Goal: Check status: Check status

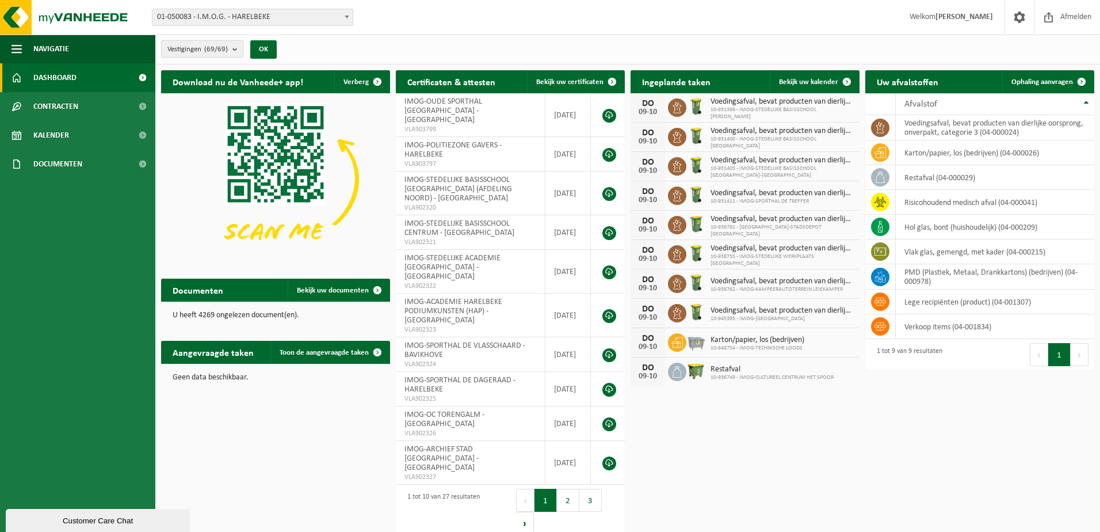
click at [242, 49] on b "submit" at bounding box center [238, 49] width 10 height 16
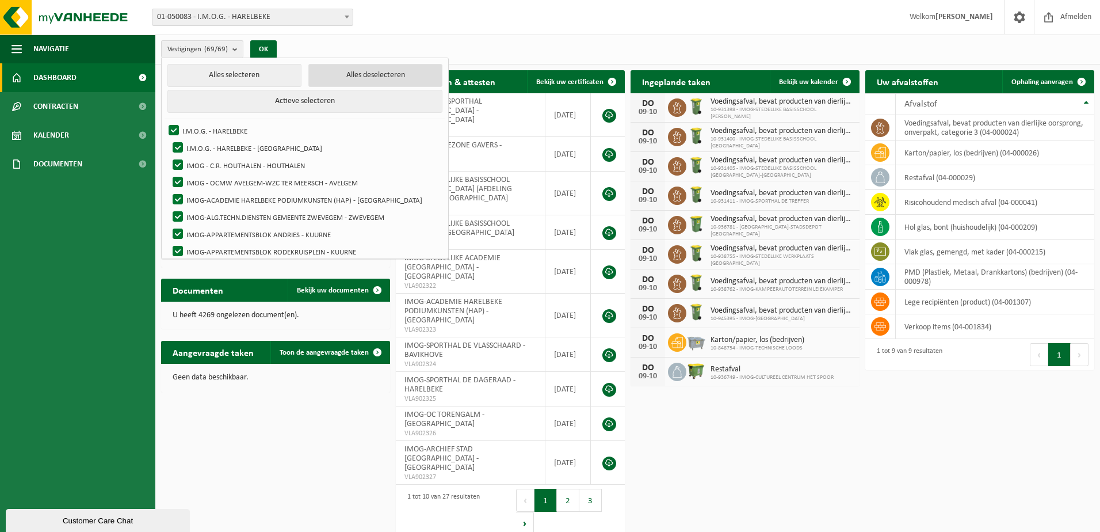
click at [308, 75] on button "Alles deselecteren" at bounding box center [375, 75] width 134 height 23
checkbox input "false"
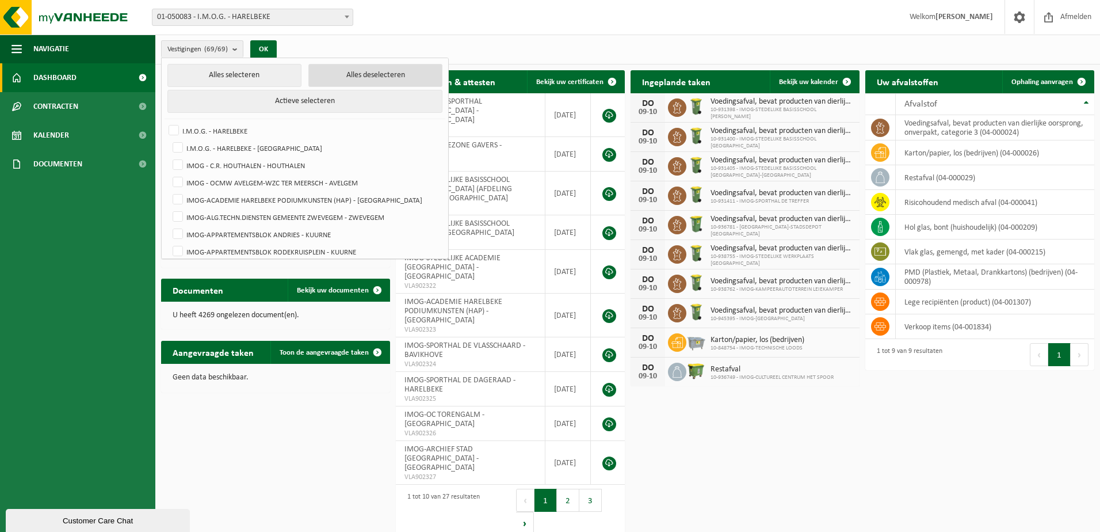
checkbox input "false"
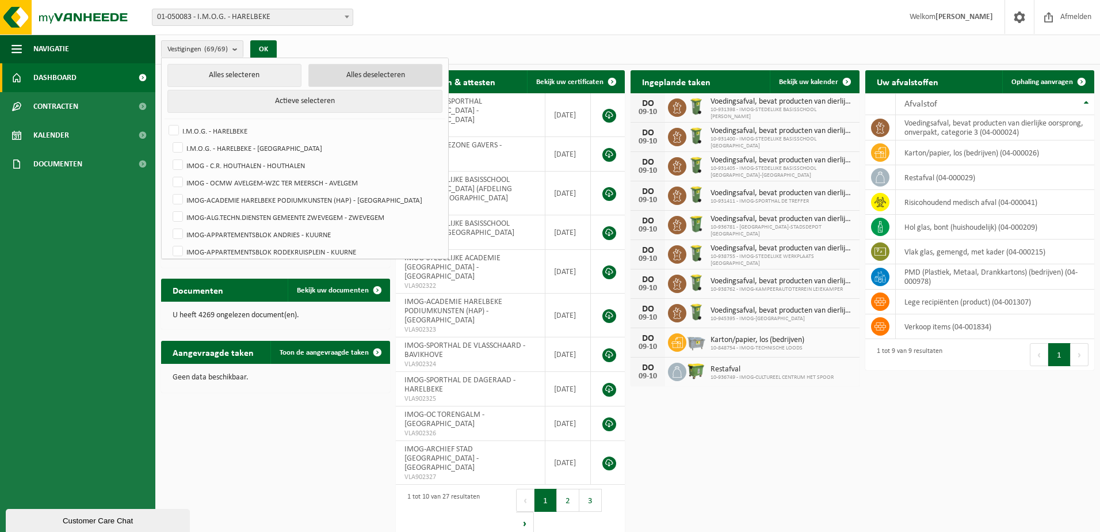
checkbox input "false"
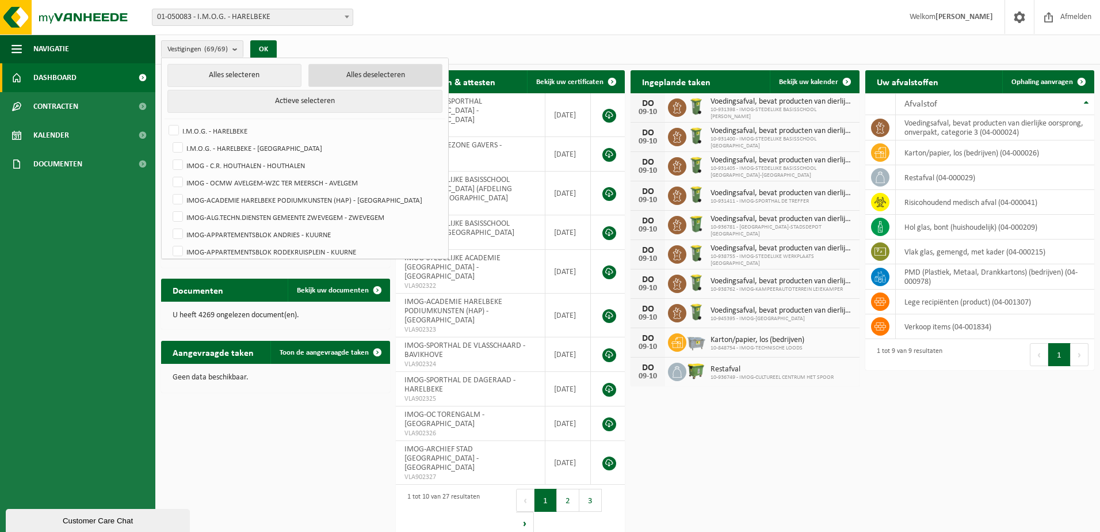
checkbox input "false"
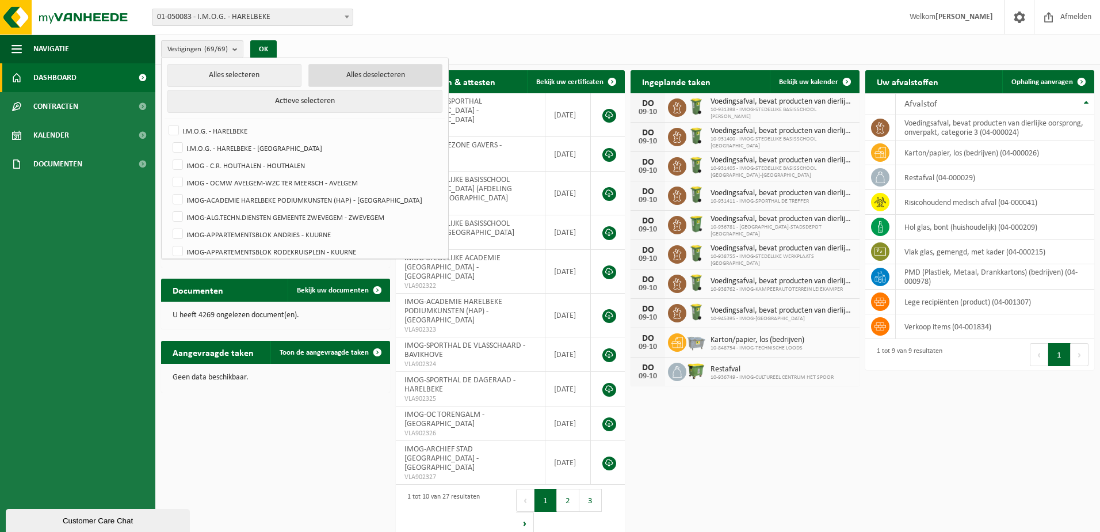
checkbox input "false"
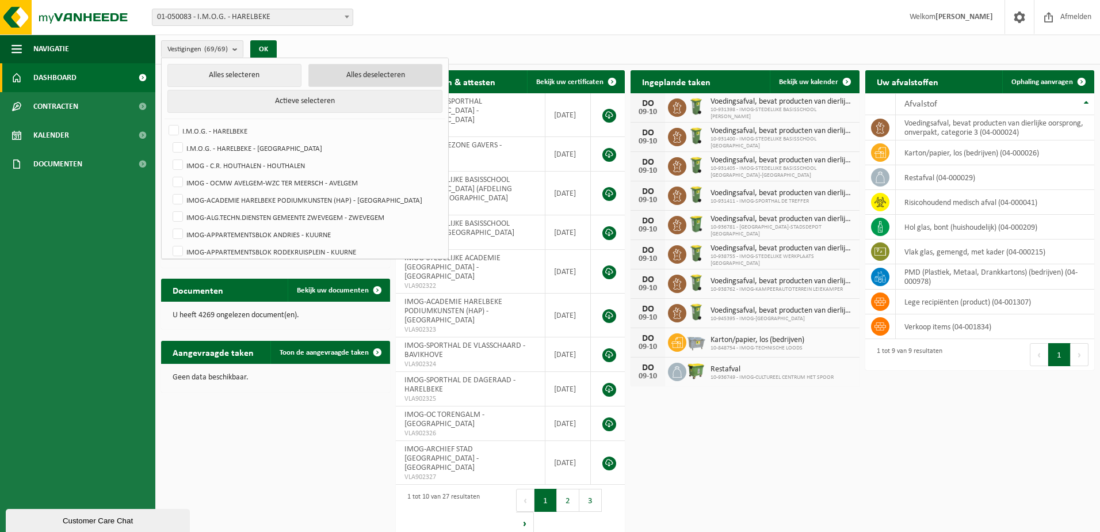
checkbox input "false"
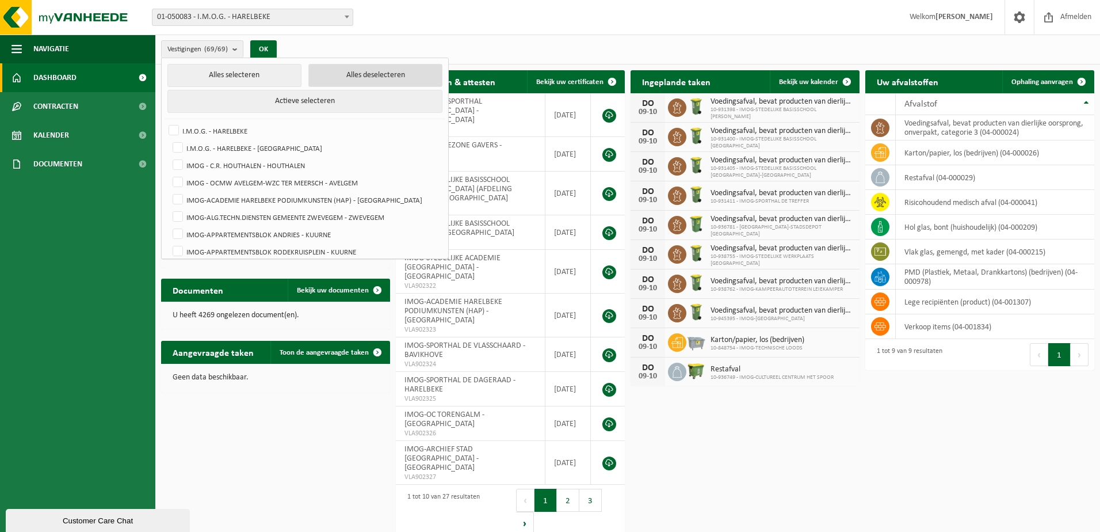
checkbox input "false"
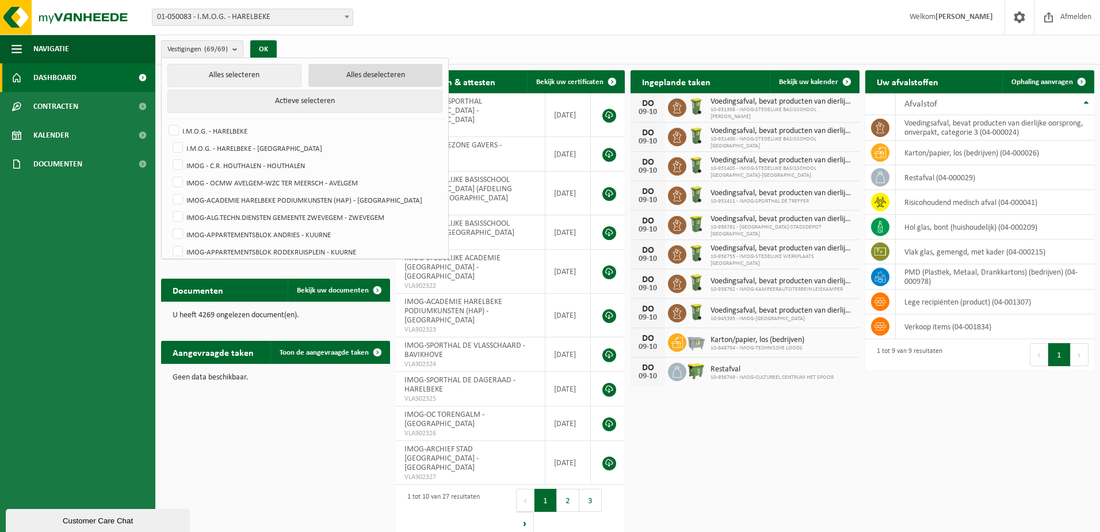
checkbox input "false"
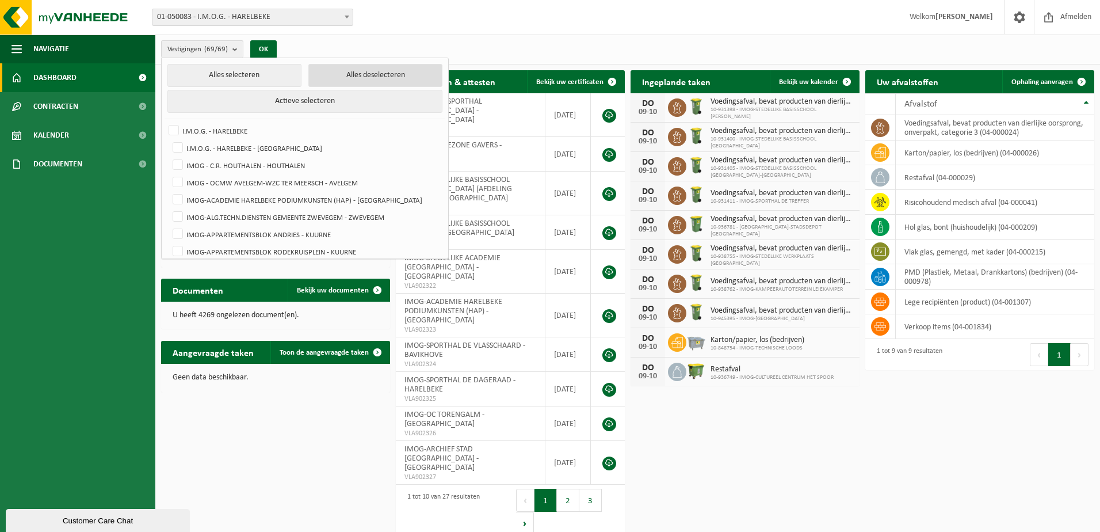
checkbox input "false"
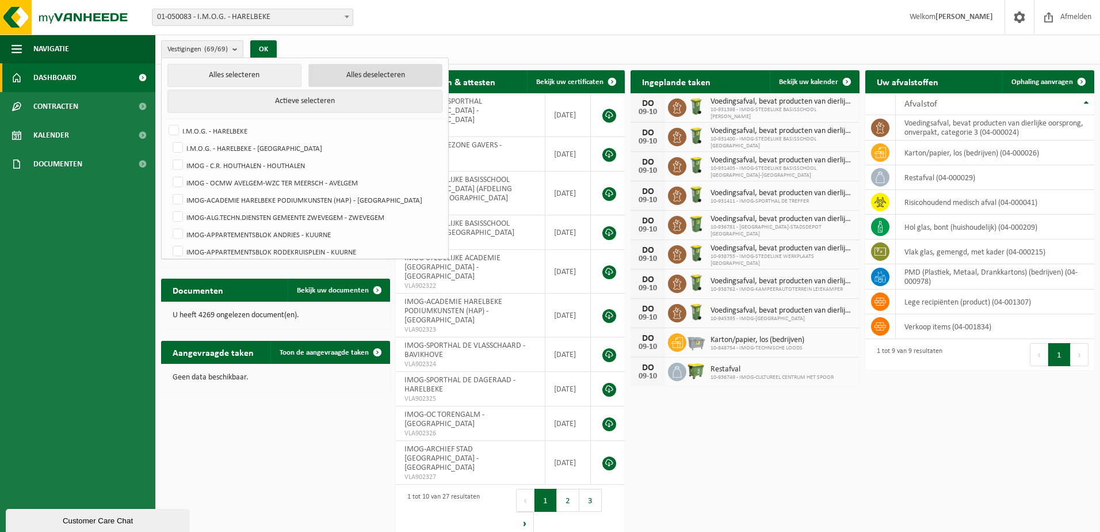
checkbox input "false"
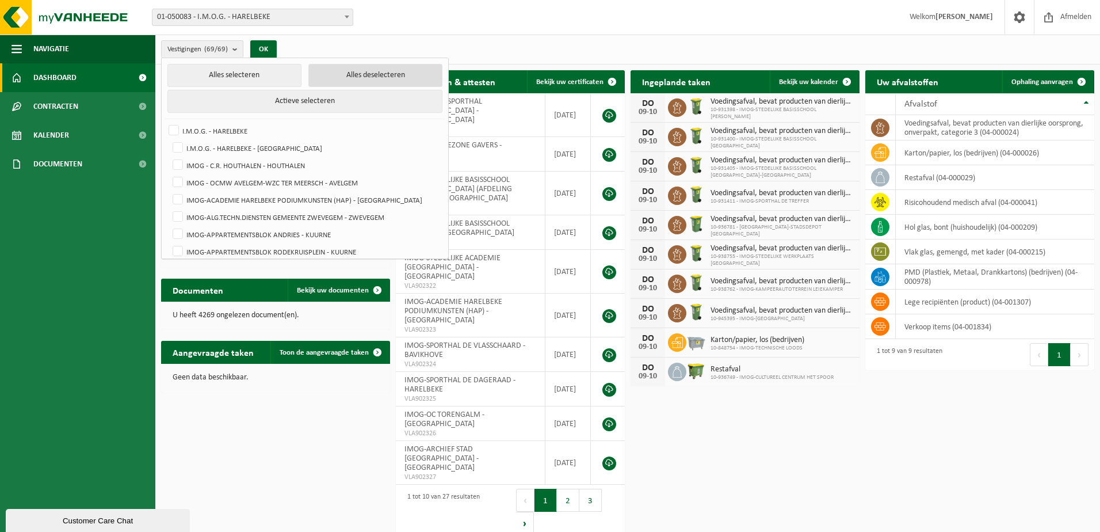
checkbox input "false"
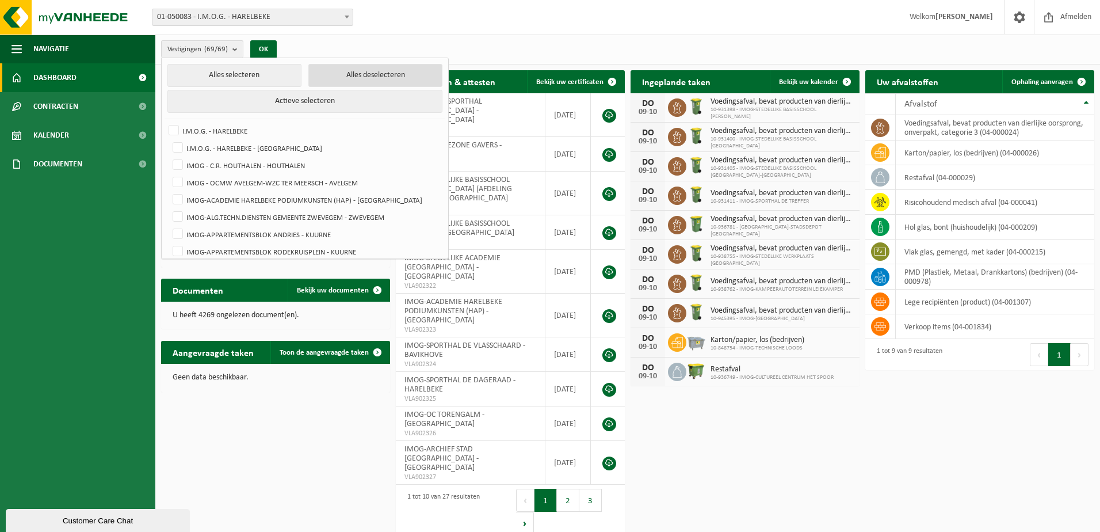
checkbox input "false"
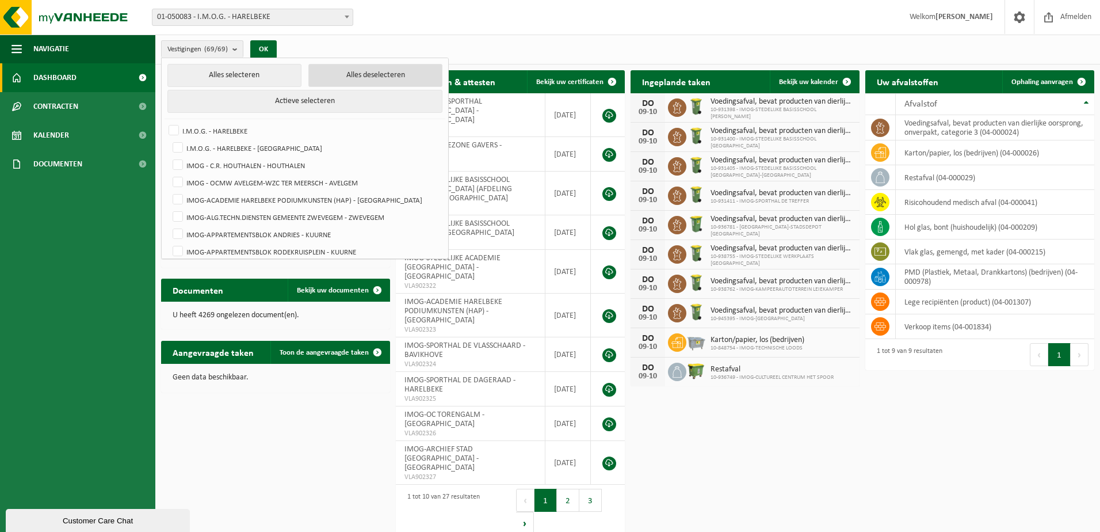
checkbox input "false"
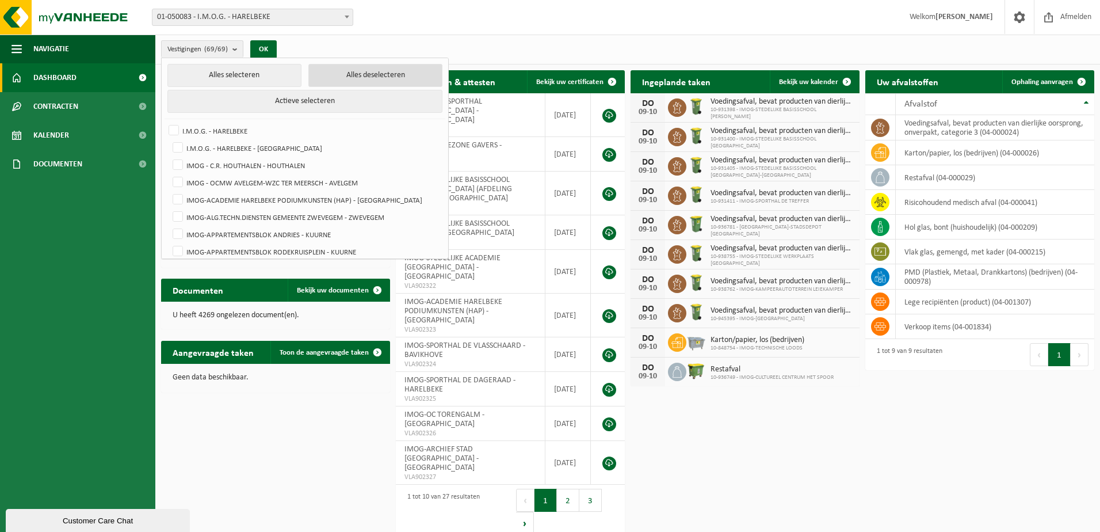
checkbox input "false"
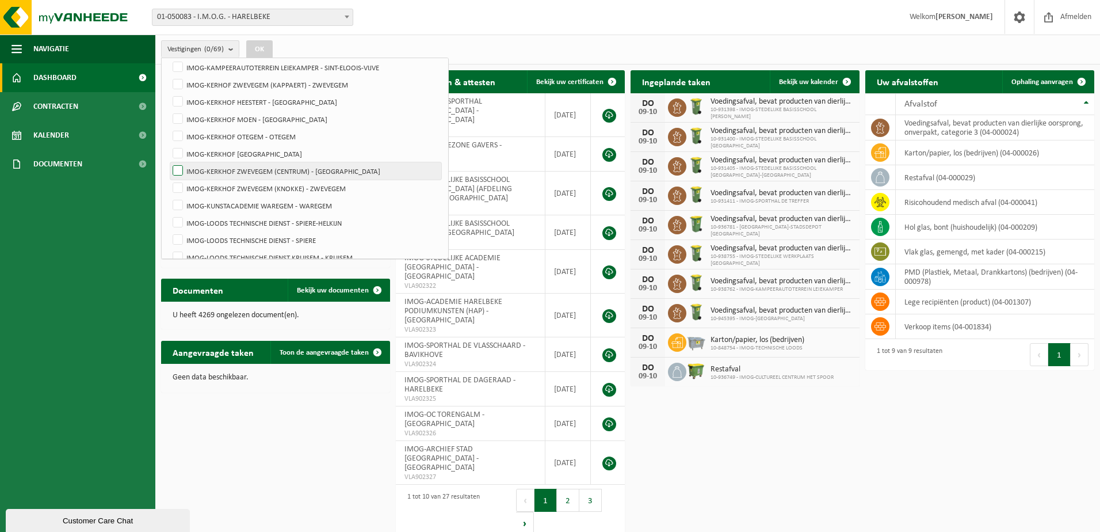
scroll to position [576, 0]
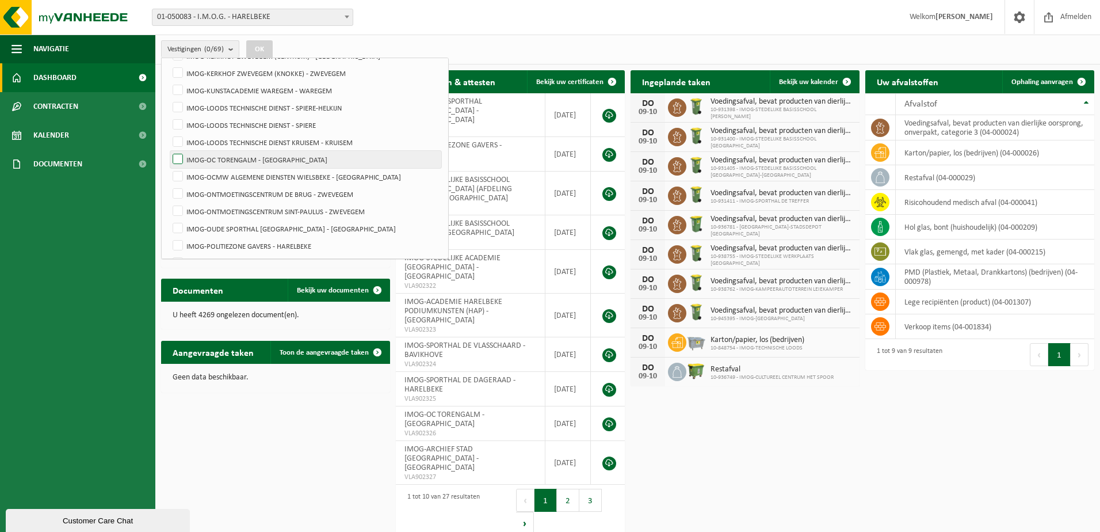
click at [178, 158] on label "IMOG-OC TORENGALM - [GEOGRAPHIC_DATA]" at bounding box center [305, 159] width 271 height 17
click at [169, 151] on input "IMOG-OC TORENGALM - [GEOGRAPHIC_DATA]" at bounding box center [168, 150] width 1 height 1
checkbox input "true"
click at [267, 45] on button "OK" at bounding box center [259, 49] width 26 height 18
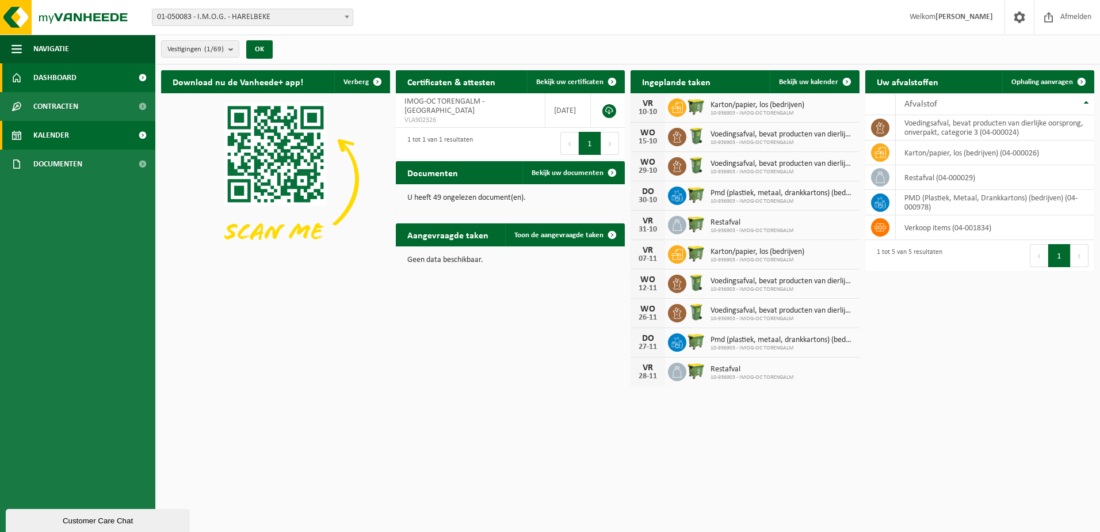
click at [99, 129] on link "Kalender" at bounding box center [77, 135] width 155 height 29
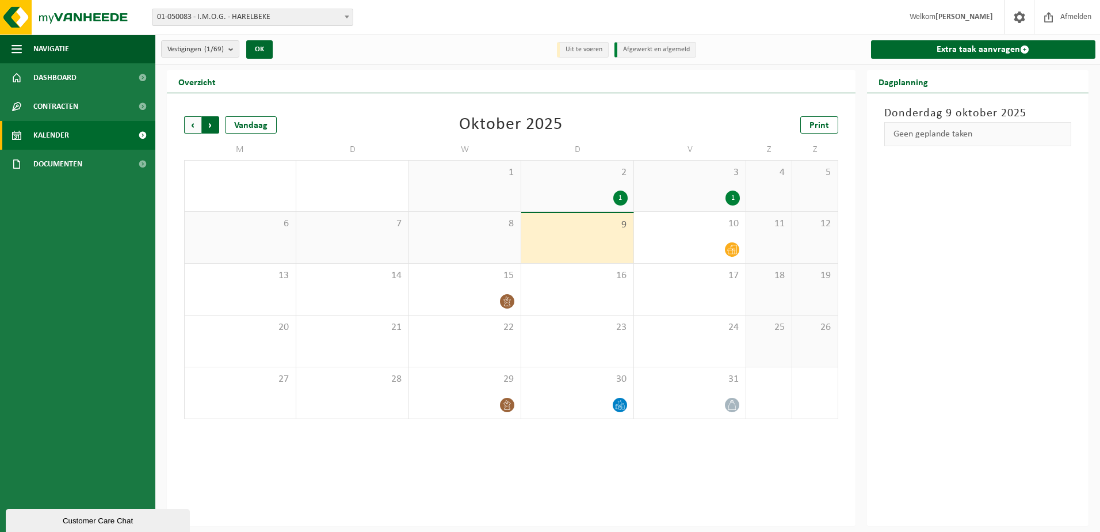
click at [196, 125] on span "Vorige" at bounding box center [192, 124] width 17 height 17
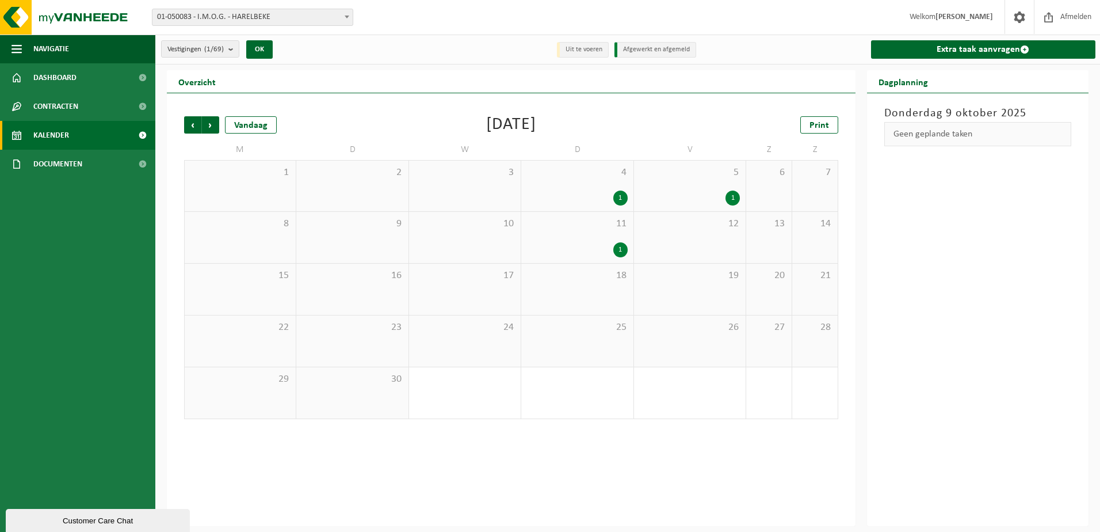
click at [196, 125] on span "Vorige" at bounding box center [192, 124] width 17 height 17
click at [434, 293] on div "14 1" at bounding box center [465, 289] width 112 height 51
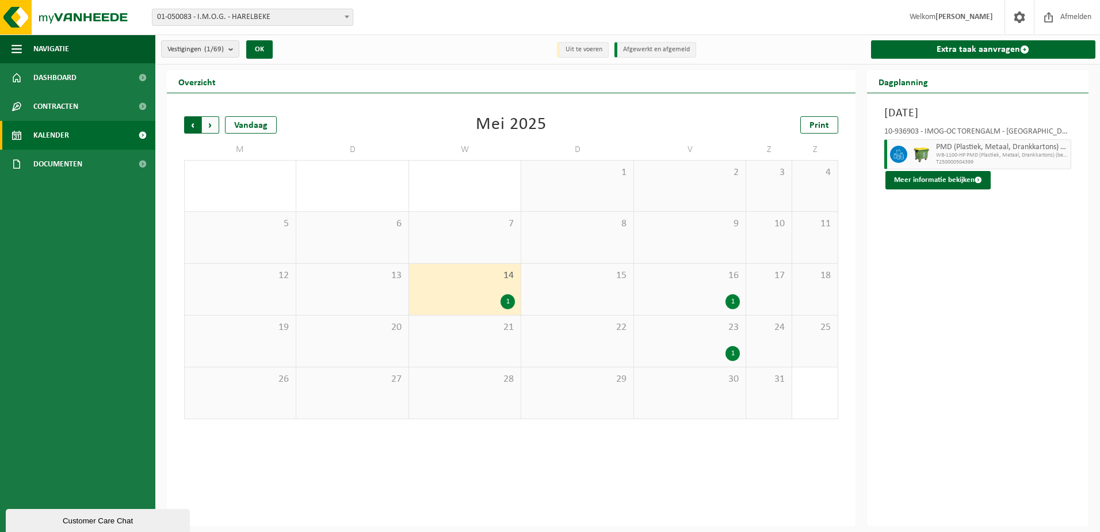
click at [206, 120] on span "Volgende" at bounding box center [210, 124] width 17 height 17
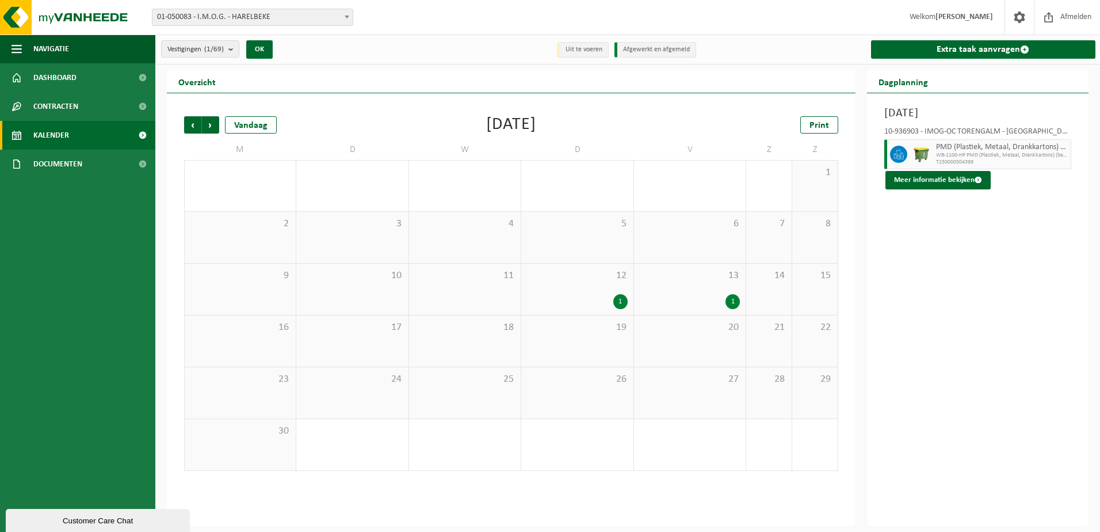
click at [605, 284] on div "12 1" at bounding box center [577, 289] width 112 height 51
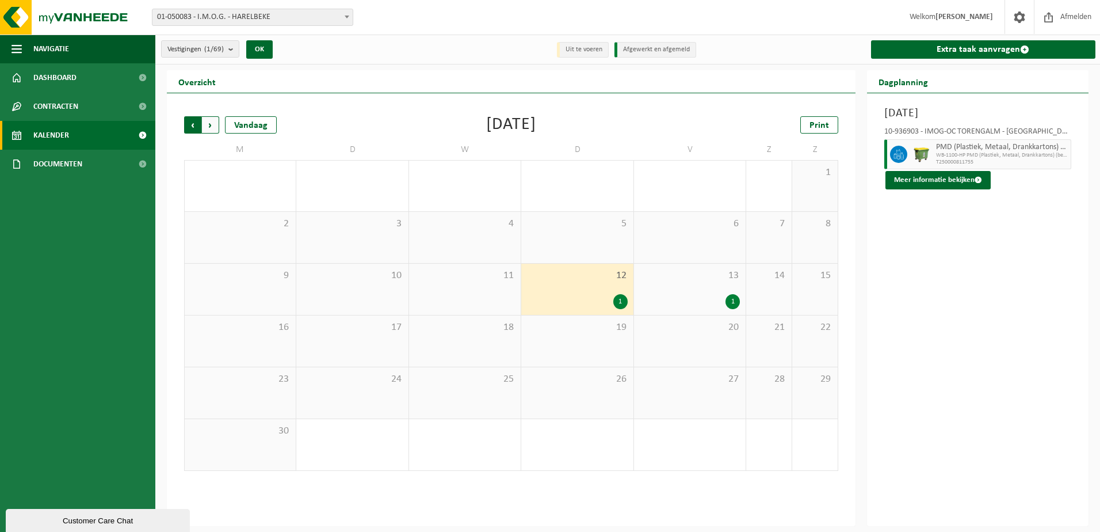
click at [215, 124] on span "Volgende" at bounding box center [210, 124] width 17 height 17
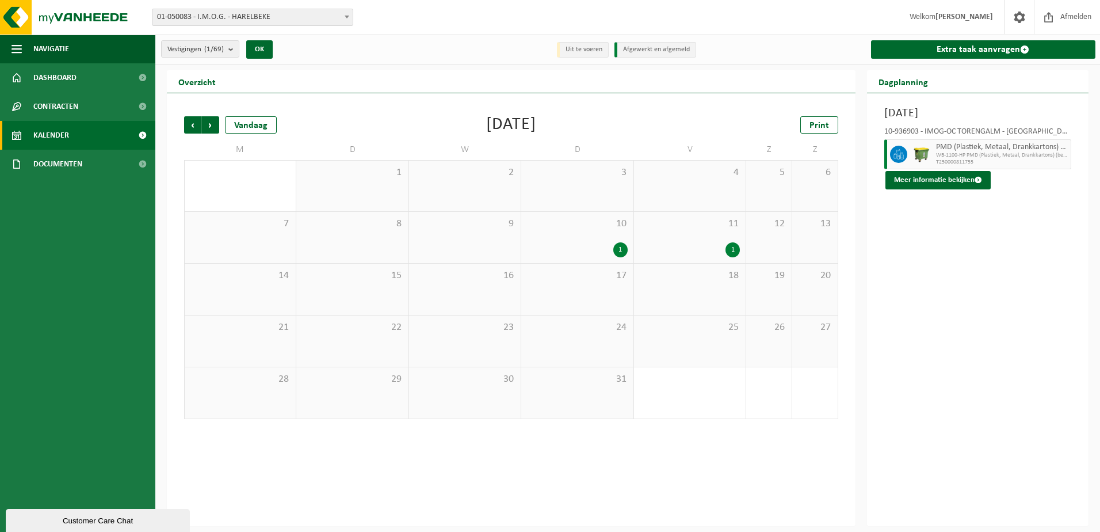
click at [548, 253] on div "1" at bounding box center [577, 249] width 100 height 15
click at [216, 128] on span "Volgende" at bounding box center [210, 124] width 17 height 17
click at [597, 239] on div "7 1" at bounding box center [577, 237] width 112 height 51
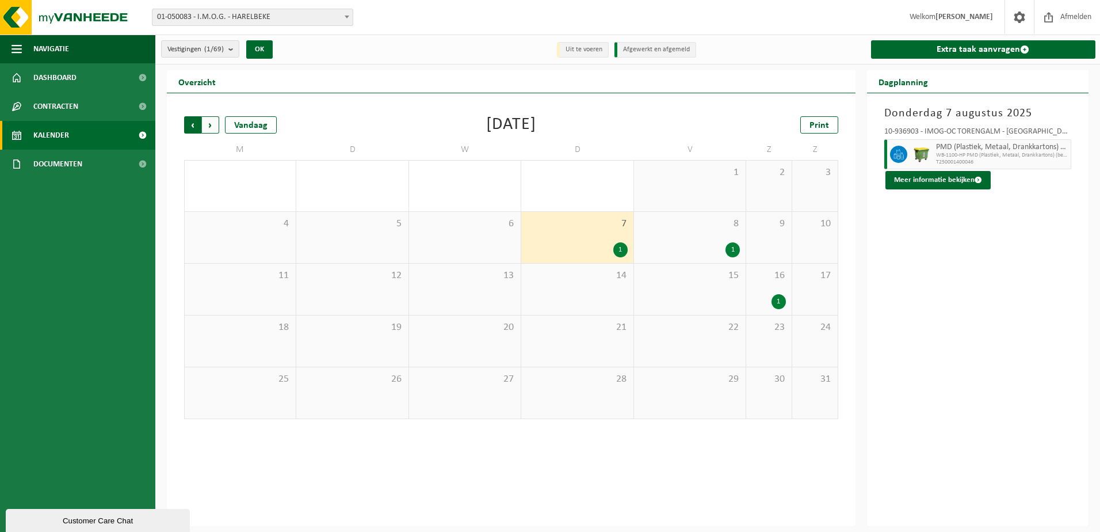
click at [208, 124] on span "Volgende" at bounding box center [210, 124] width 17 height 17
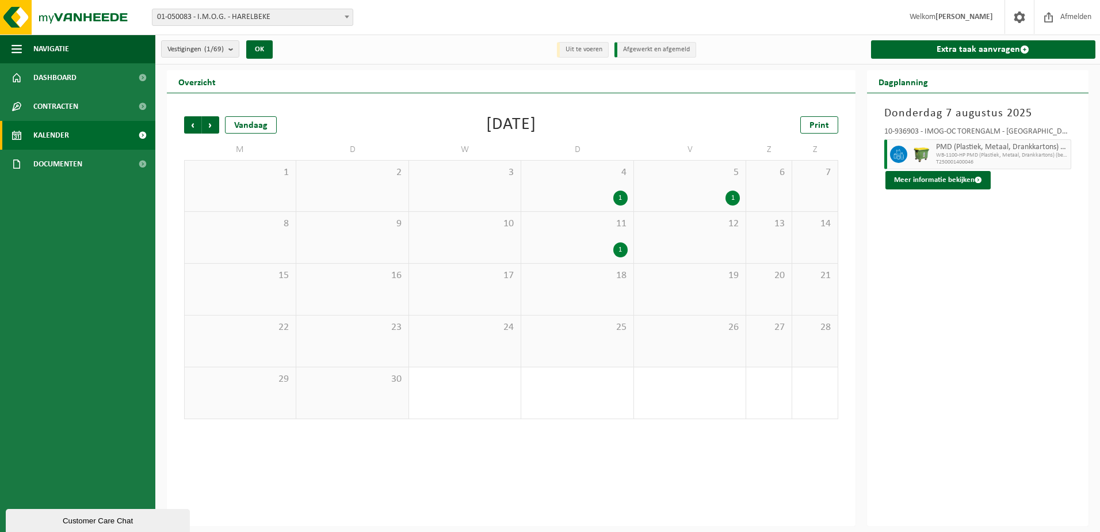
click at [542, 186] on div "4 1" at bounding box center [577, 186] width 112 height 51
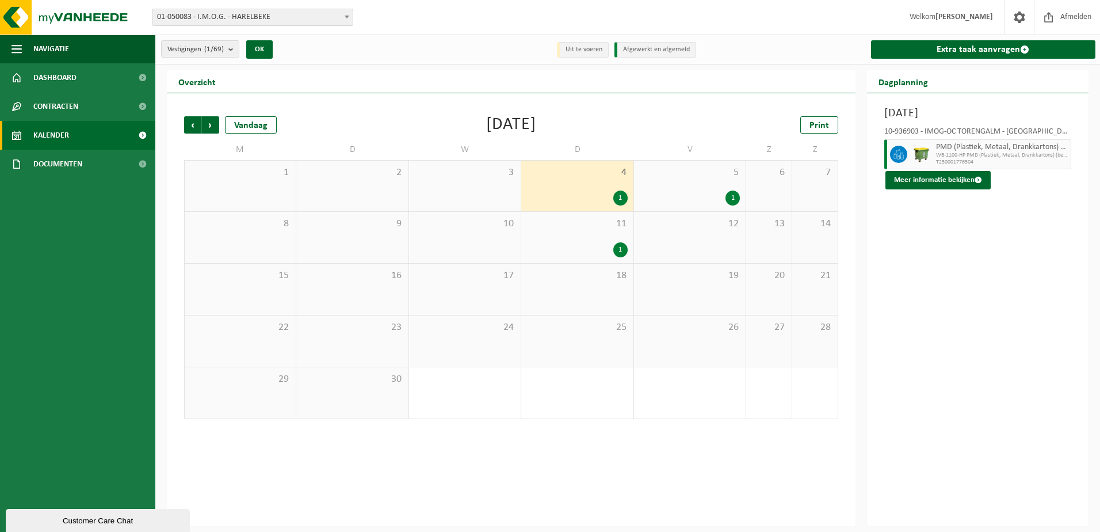
click at [544, 234] on div "11 1" at bounding box center [577, 237] width 112 height 51
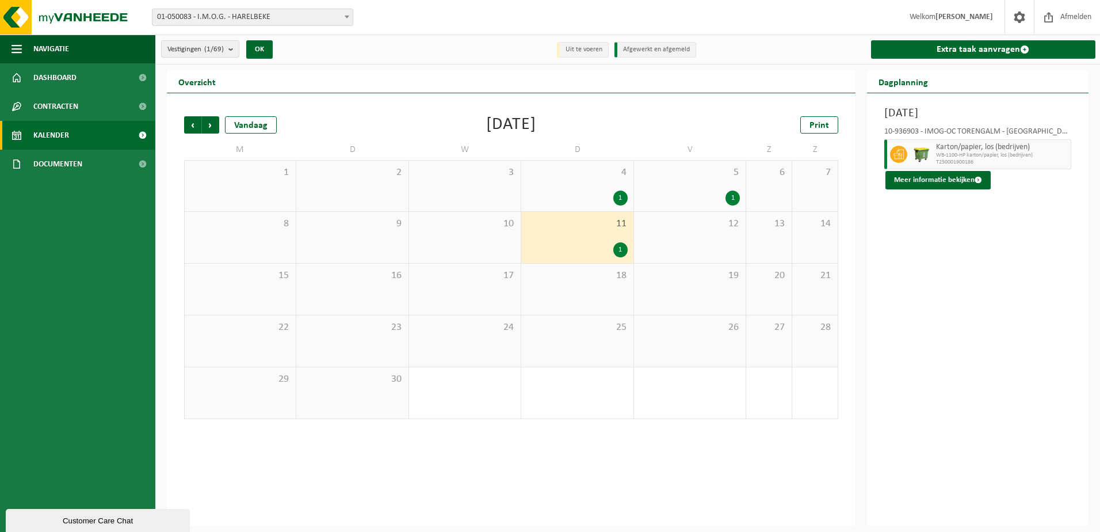
click at [667, 197] on div "1" at bounding box center [690, 197] width 100 height 15
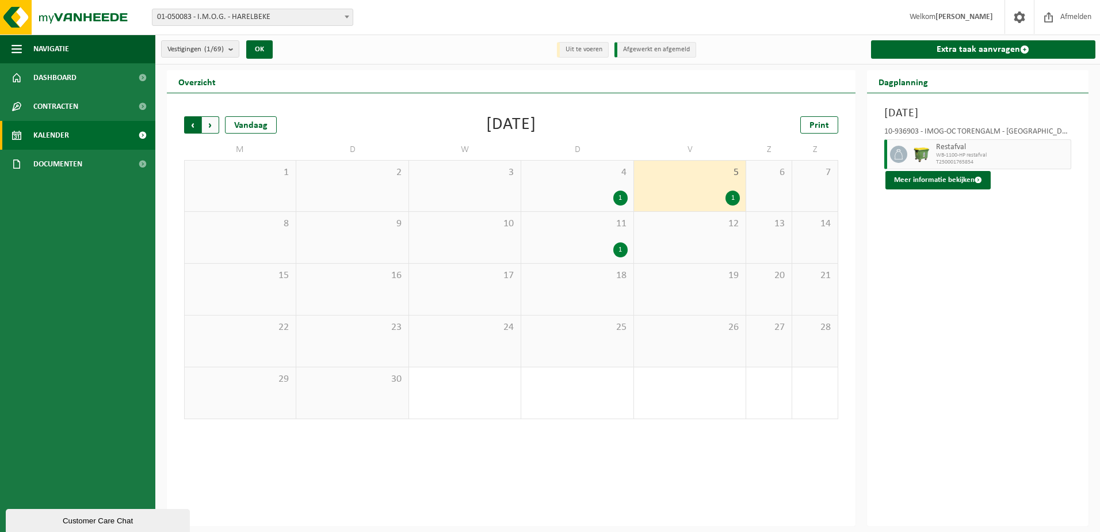
click at [214, 124] on span "Volgende" at bounding box center [210, 124] width 17 height 17
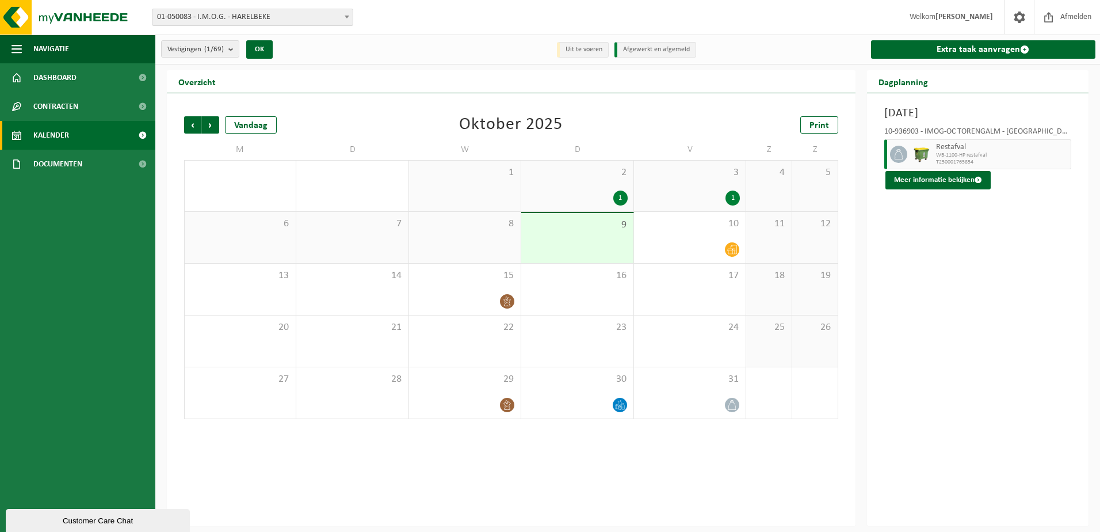
click at [588, 185] on div "2 1" at bounding box center [577, 186] width 112 height 51
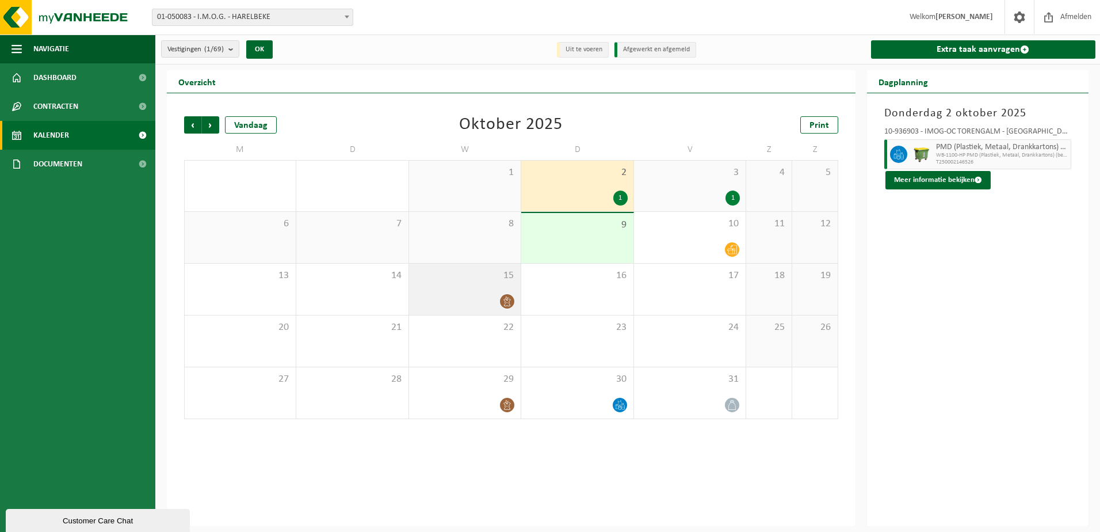
click at [487, 292] on div "15" at bounding box center [465, 289] width 112 height 51
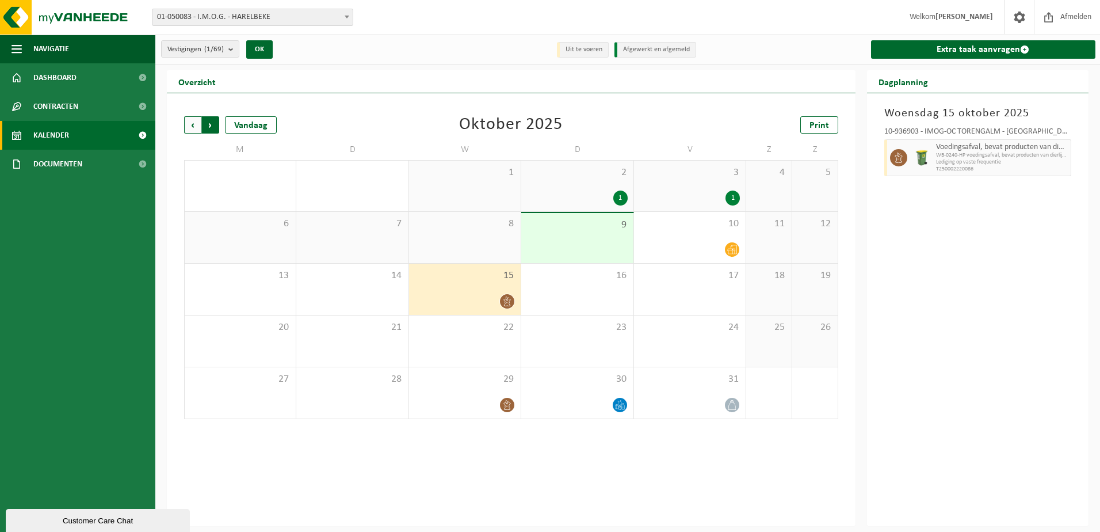
click at [190, 128] on span "Vorige" at bounding box center [192, 124] width 17 height 17
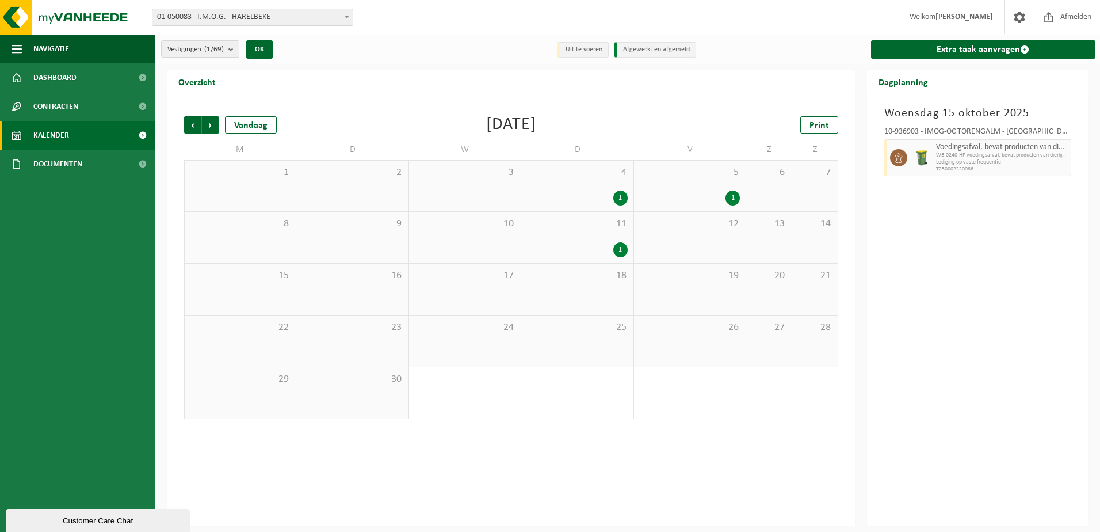
click at [190, 128] on span "Vorige" at bounding box center [192, 124] width 17 height 17
click at [470, 295] on div "1" at bounding box center [465, 301] width 100 height 15
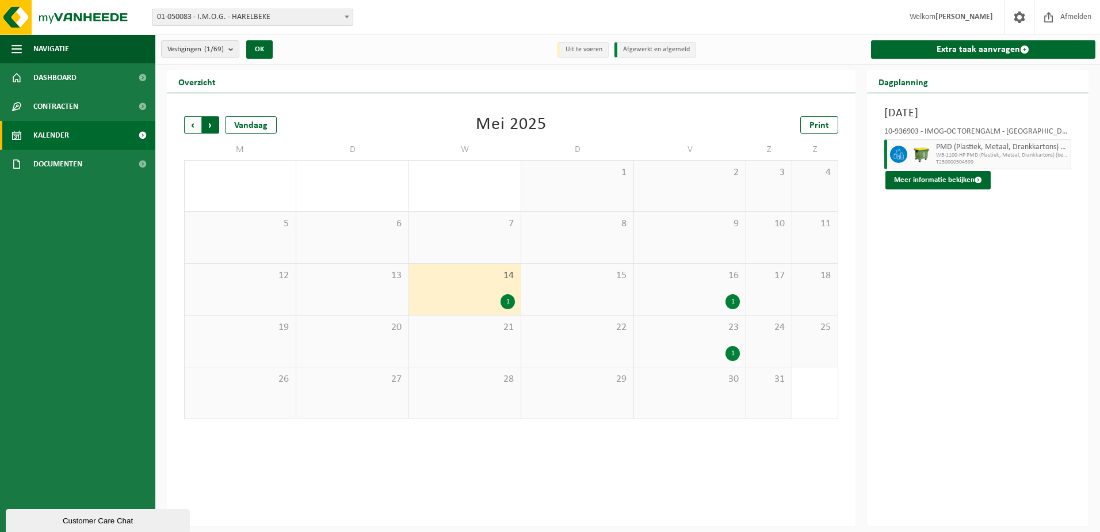
click at [195, 120] on span "Vorige" at bounding box center [192, 124] width 17 height 17
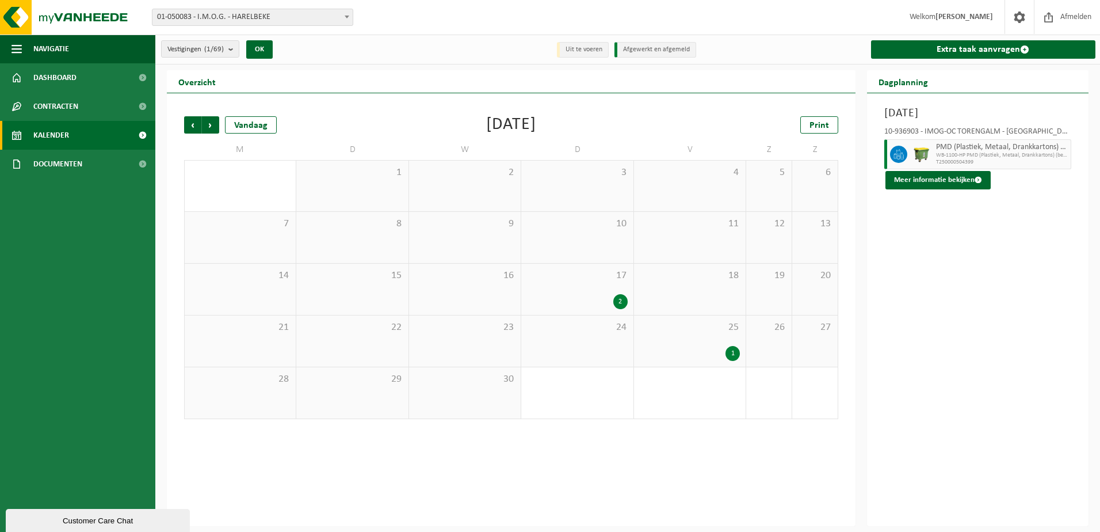
click at [572, 287] on div "17 2" at bounding box center [577, 289] width 112 height 51
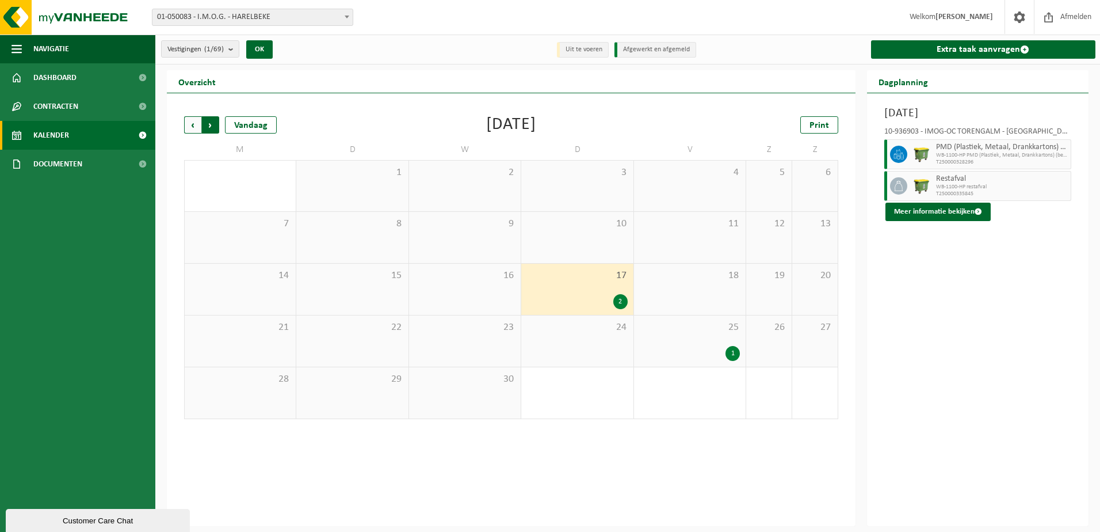
click at [196, 121] on span "Vorige" at bounding box center [192, 124] width 17 height 17
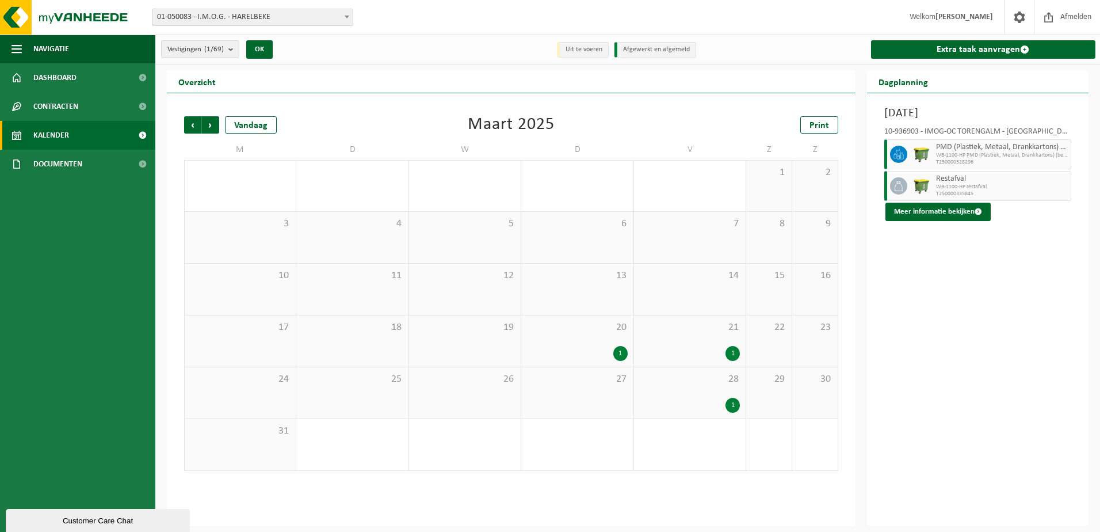
click at [585, 363] on div "20 1" at bounding box center [577, 340] width 112 height 51
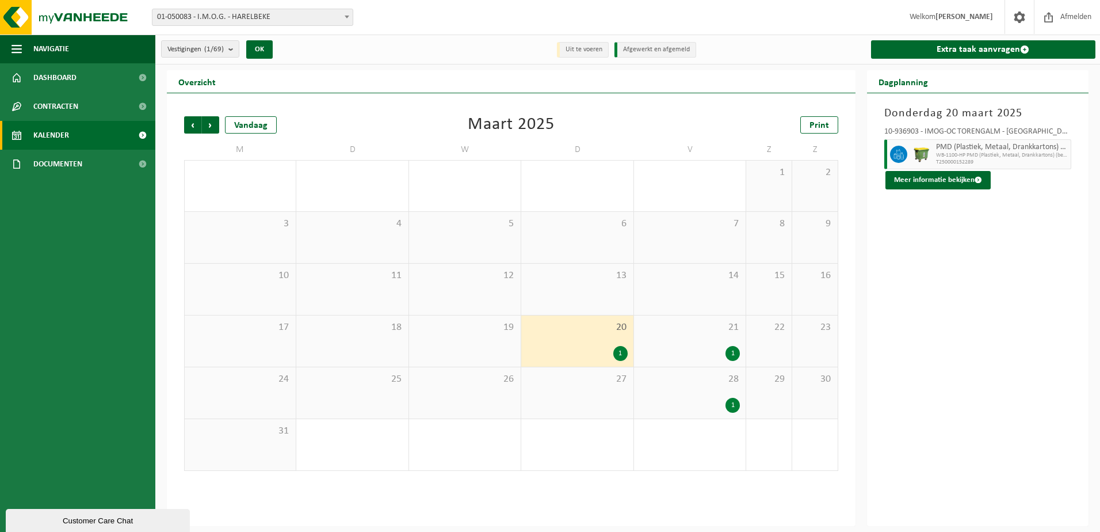
click at [677, 334] on div "21 1" at bounding box center [690, 340] width 112 height 51
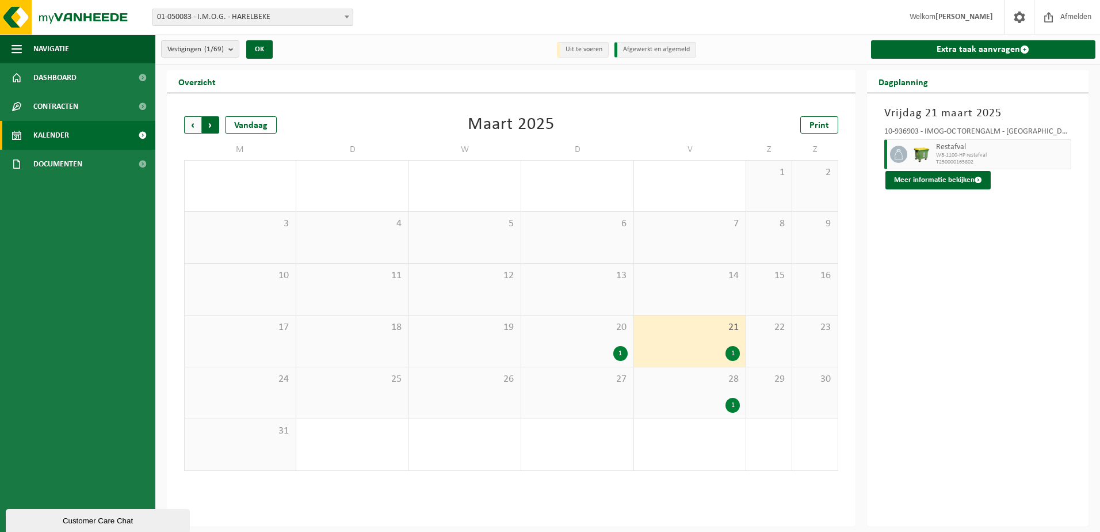
click at [195, 125] on span "Vorige" at bounding box center [192, 124] width 17 height 17
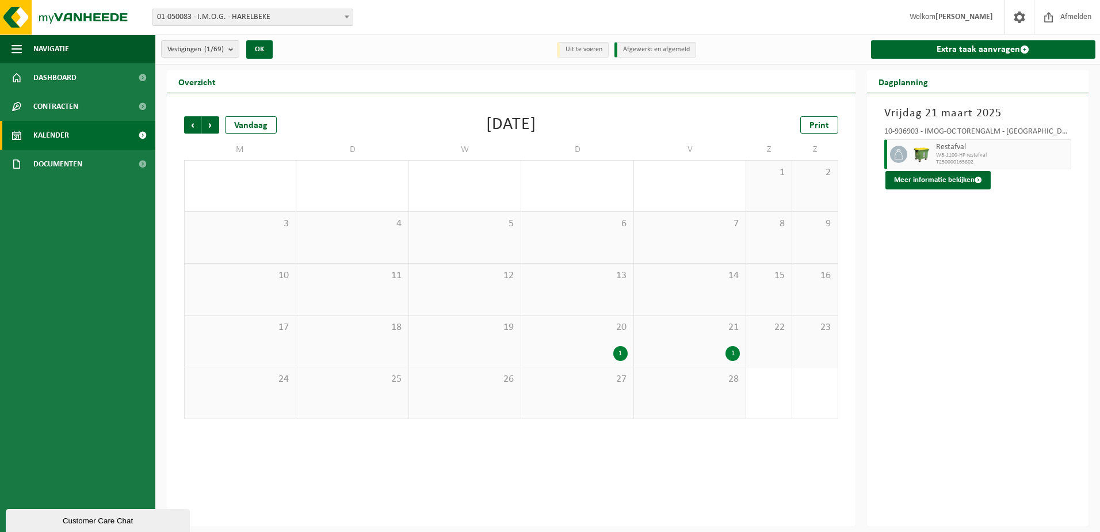
click at [195, 125] on span "Vorige" at bounding box center [192, 124] width 17 height 17
click at [474, 233] on div "8 1" at bounding box center [465, 237] width 112 height 51
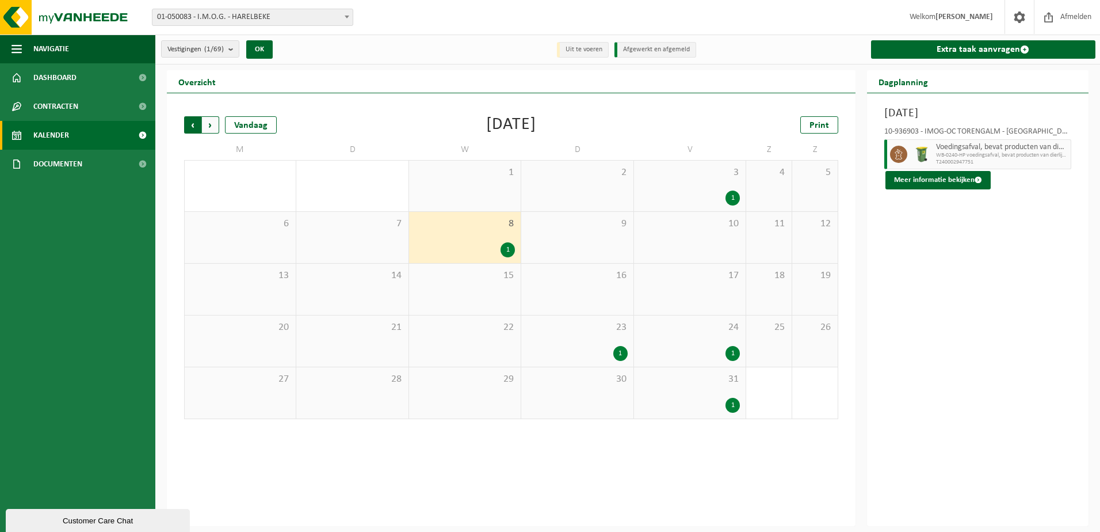
click at [208, 129] on span "Volgende" at bounding box center [210, 124] width 17 height 17
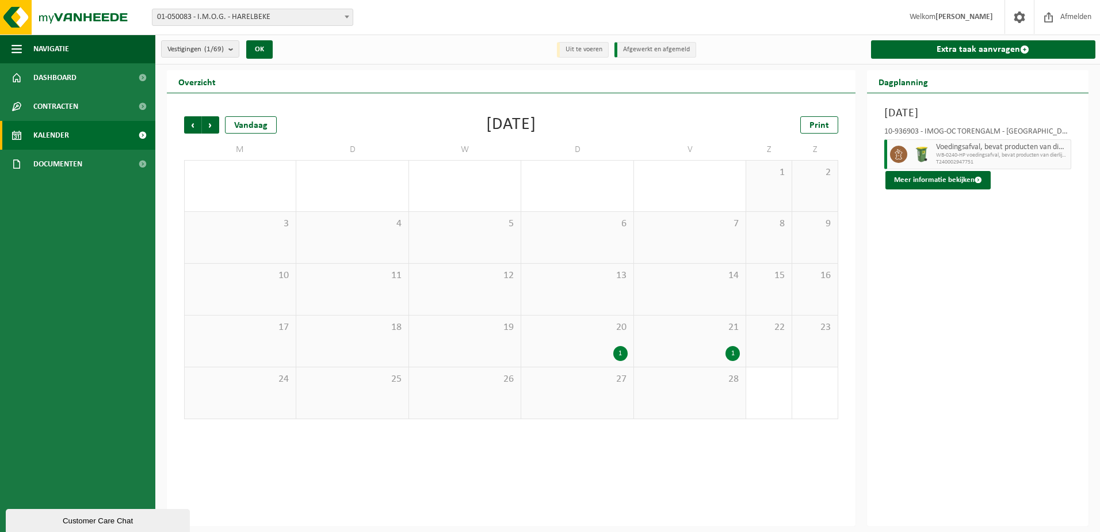
click at [208, 129] on span "Volgende" at bounding box center [210, 124] width 17 height 17
click at [460, 296] on div "1" at bounding box center [465, 301] width 100 height 15
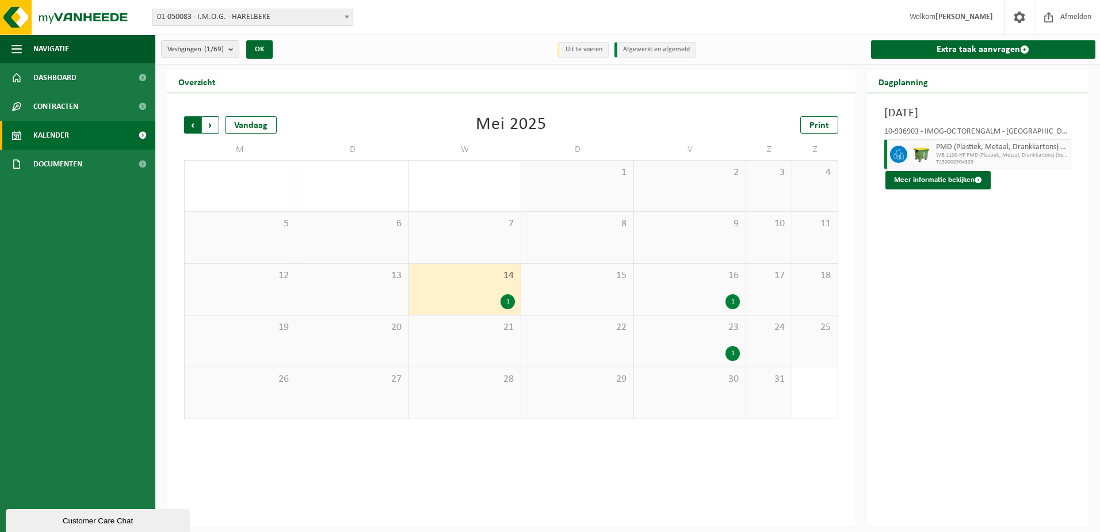
click at [208, 125] on span "Volgende" at bounding box center [210, 124] width 17 height 17
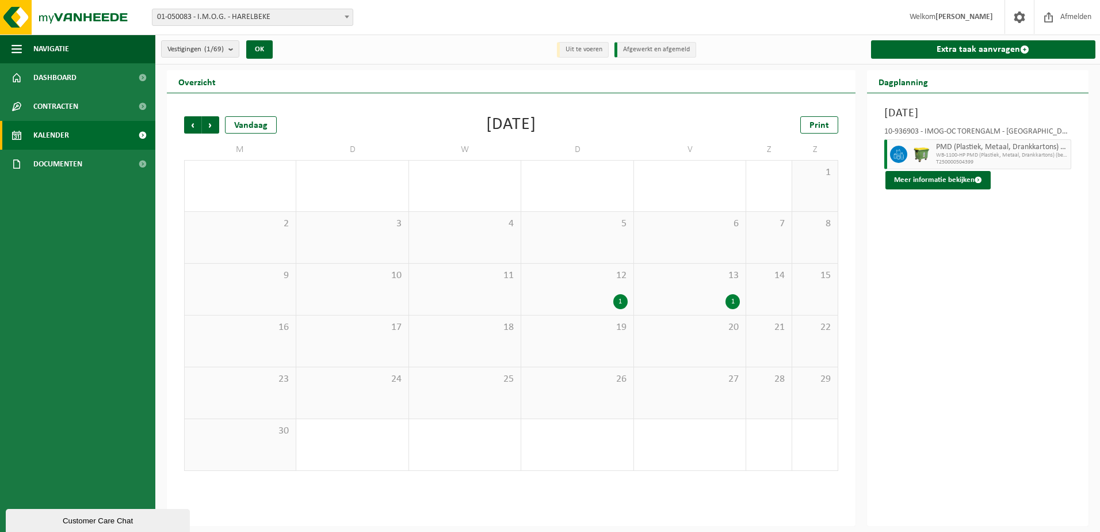
click at [208, 125] on span "Volgende" at bounding box center [210, 124] width 17 height 17
click at [584, 229] on span "10" at bounding box center [577, 224] width 100 height 13
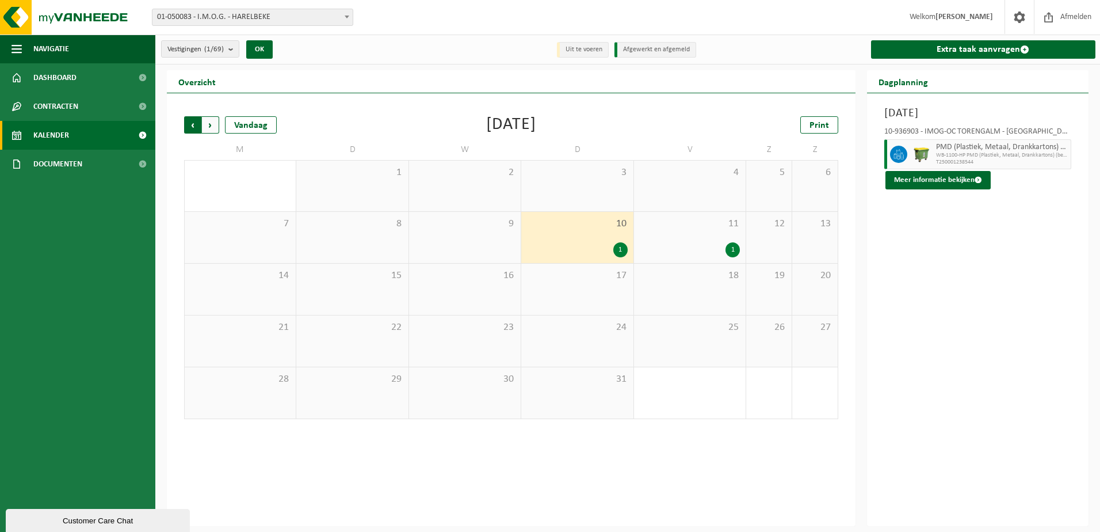
click at [213, 123] on span "Volgende" at bounding box center [210, 124] width 17 height 17
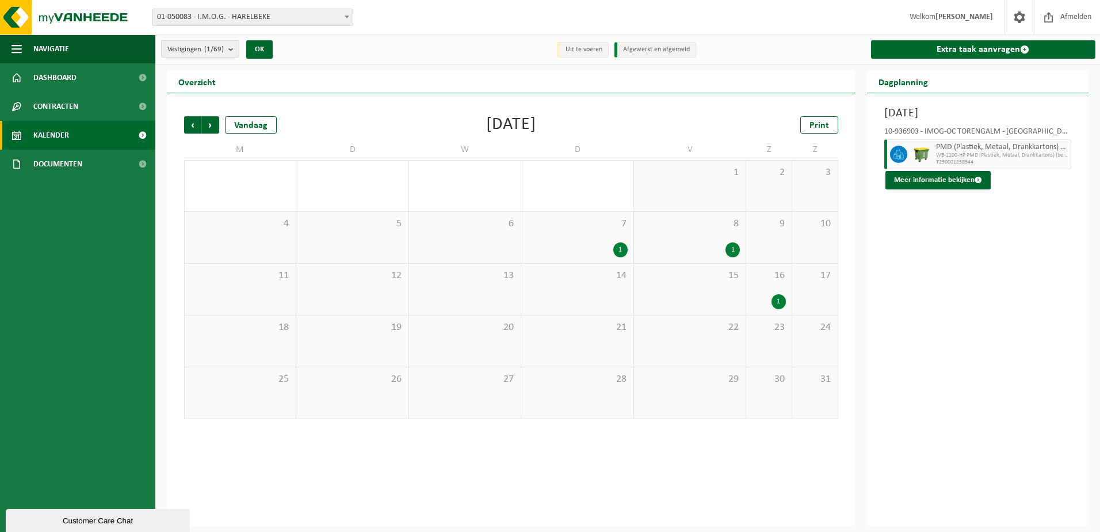
click at [213, 123] on span "Volgende" at bounding box center [210, 124] width 17 height 17
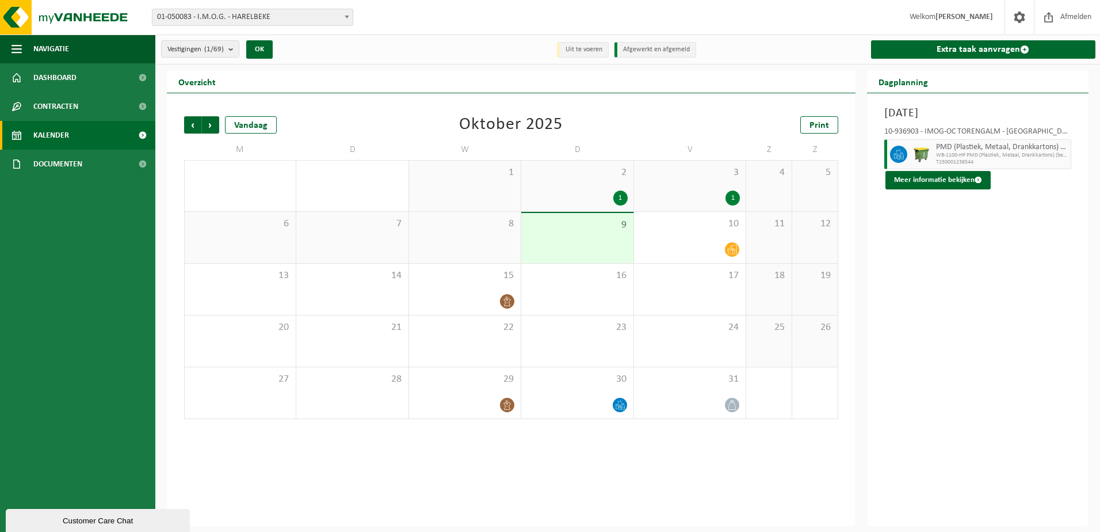
click at [213, 123] on span "Volgende" at bounding box center [210, 124] width 17 height 17
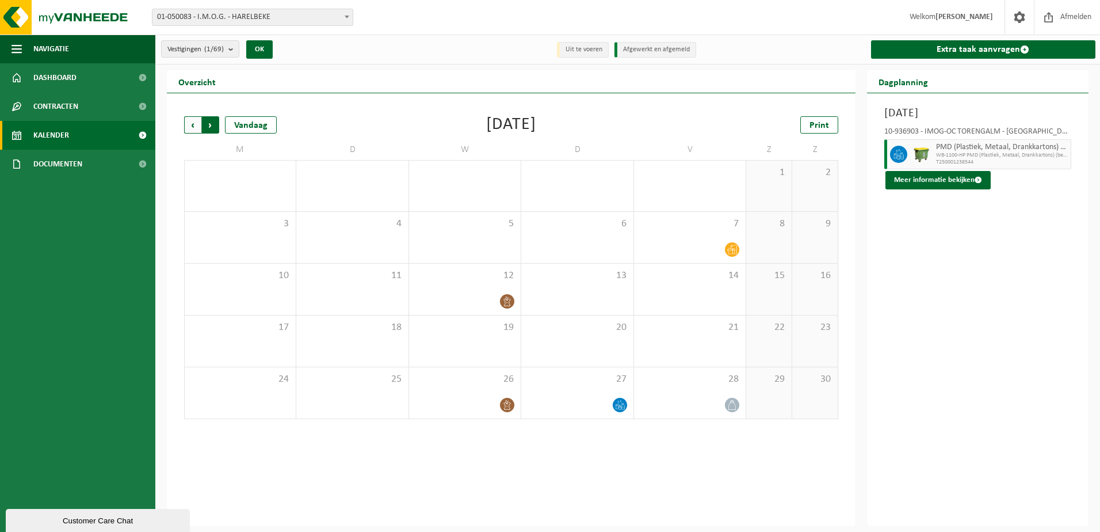
click at [191, 120] on span "Vorige" at bounding box center [192, 124] width 17 height 17
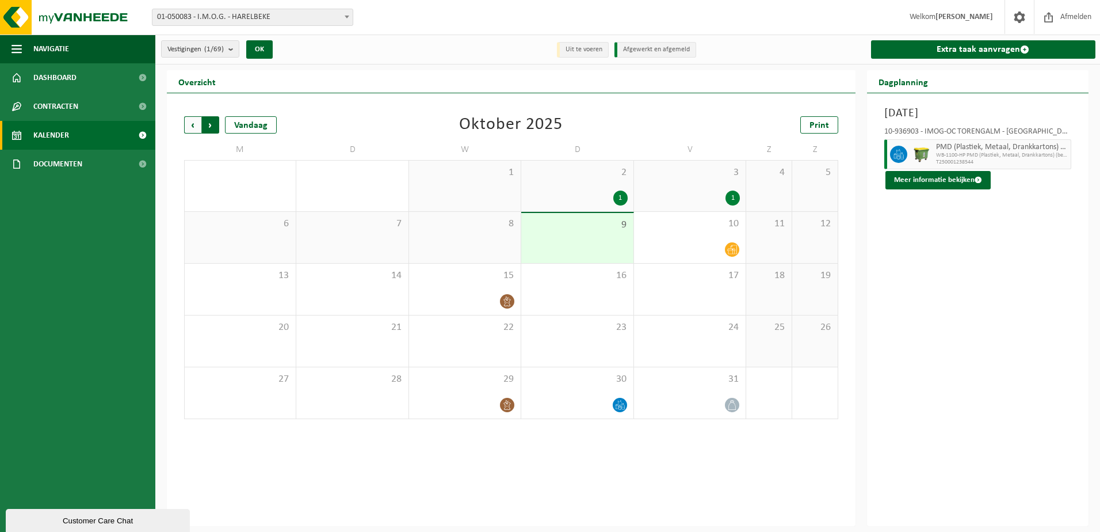
click at [192, 120] on span "Vorige" at bounding box center [192, 124] width 17 height 17
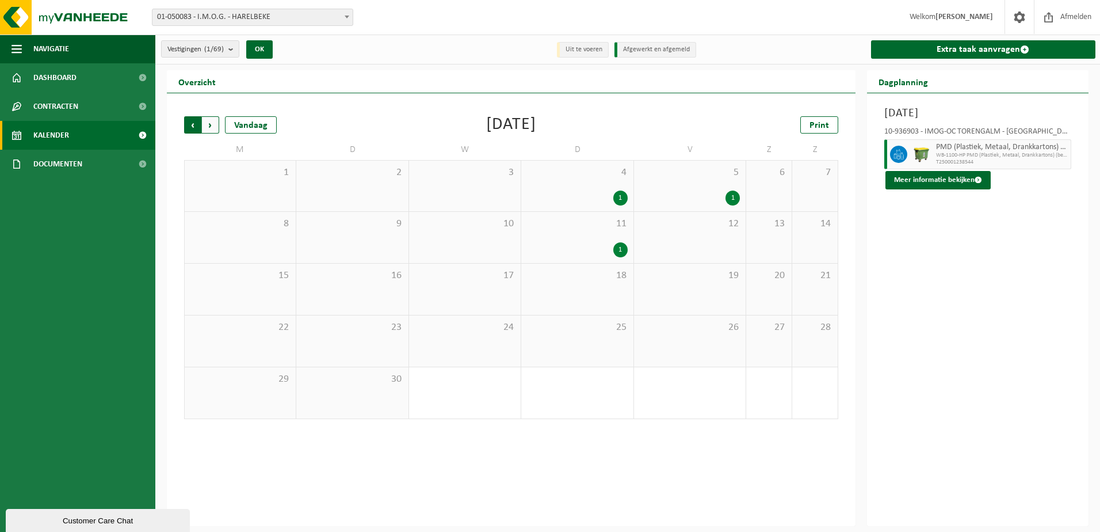
click at [216, 126] on span "Volgende" at bounding box center [210, 124] width 17 height 17
